Goal: Check status: Check status

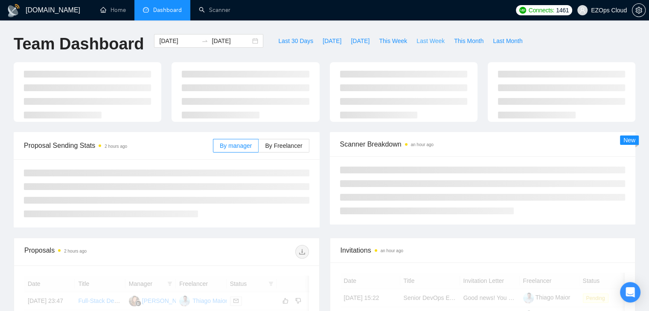
click at [416, 41] on span "Last Week" at bounding box center [430, 40] width 28 height 9
type input "[DATE]"
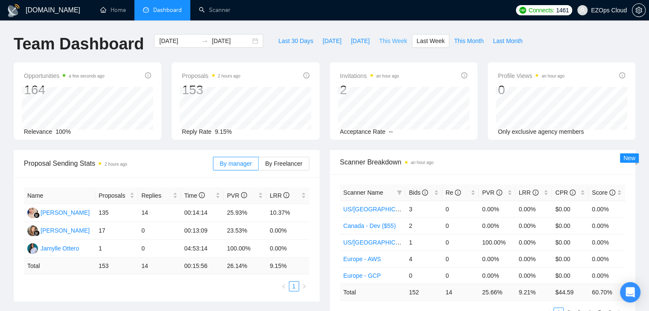
click at [391, 41] on span "This Week" at bounding box center [393, 40] width 28 height 9
type input "[DATE]"
